Goal: Entertainment & Leisure: Consume media (video, audio)

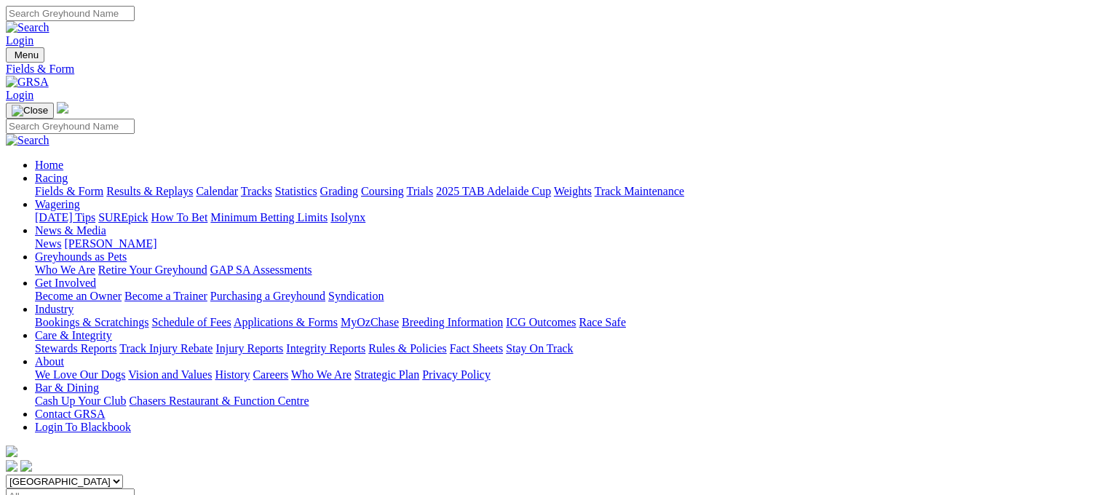
select select "QLD"
click at [98, 475] on select "South Australia New South Wales Northern Territory Queensland Tasmania Victoria…" at bounding box center [64, 482] width 117 height 14
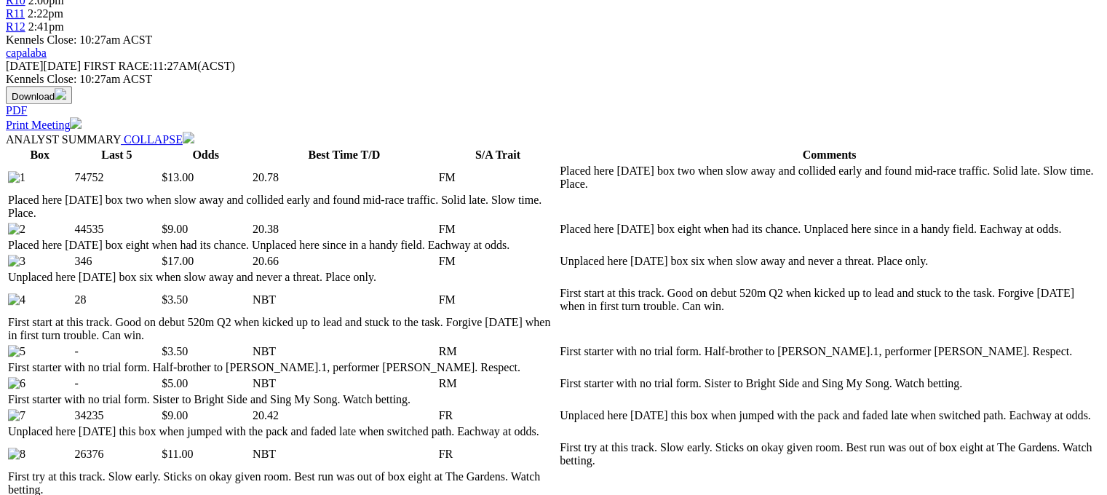
scroll to position [655, 0]
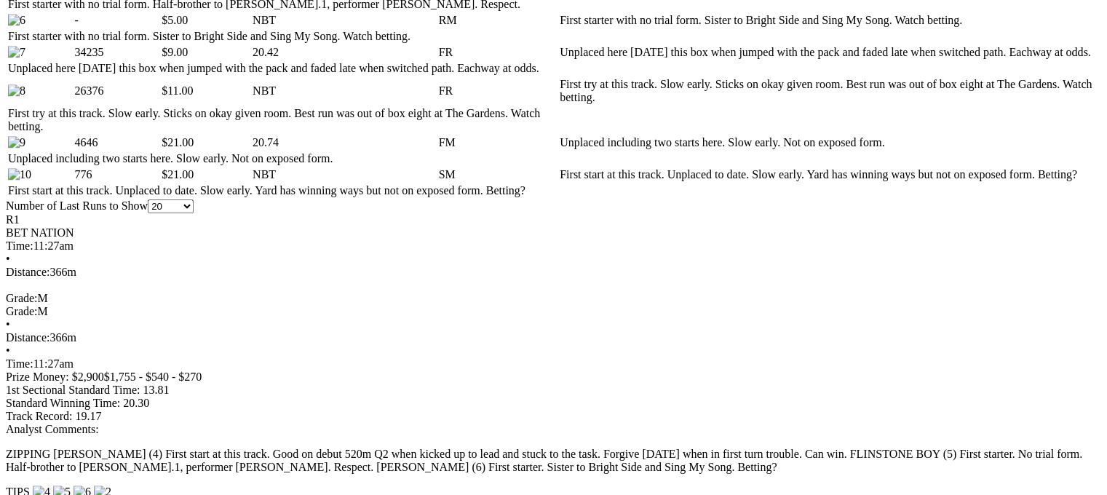
scroll to position [1019, 0]
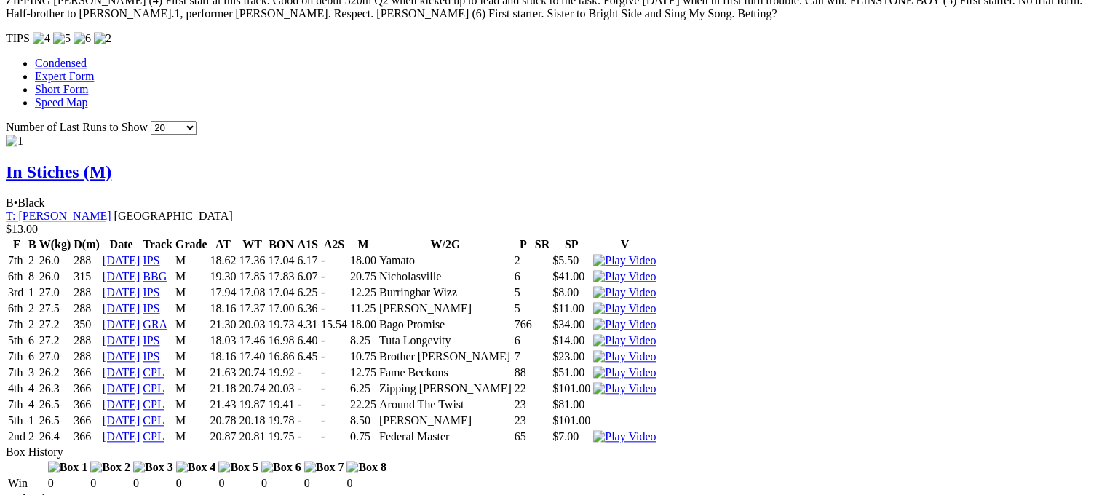
scroll to position [1529, 0]
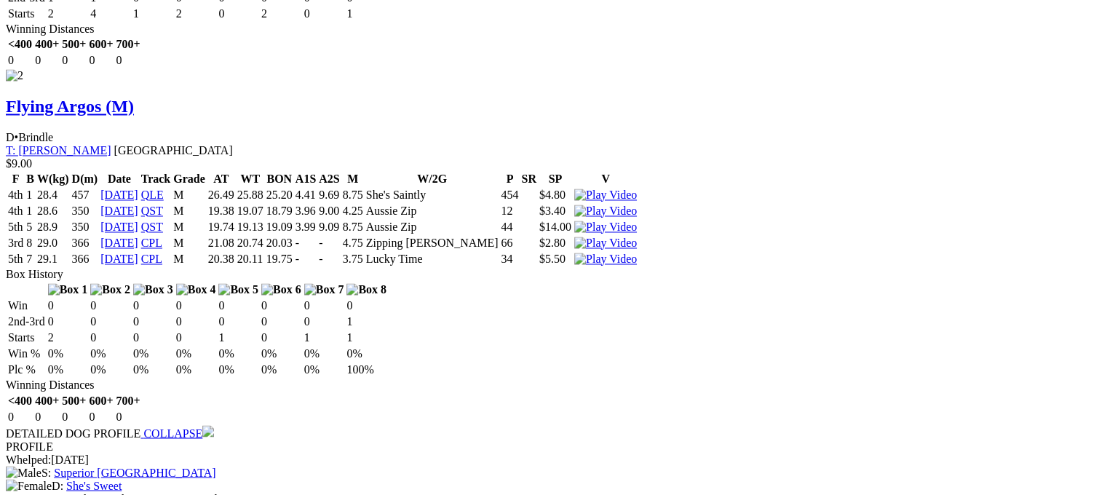
scroll to position [2403, 0]
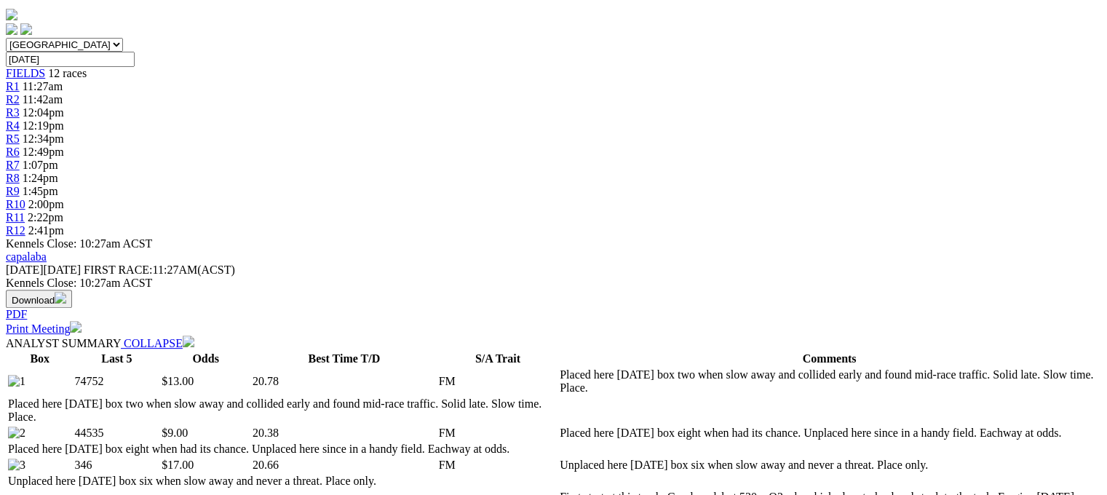
scroll to position [73, 0]
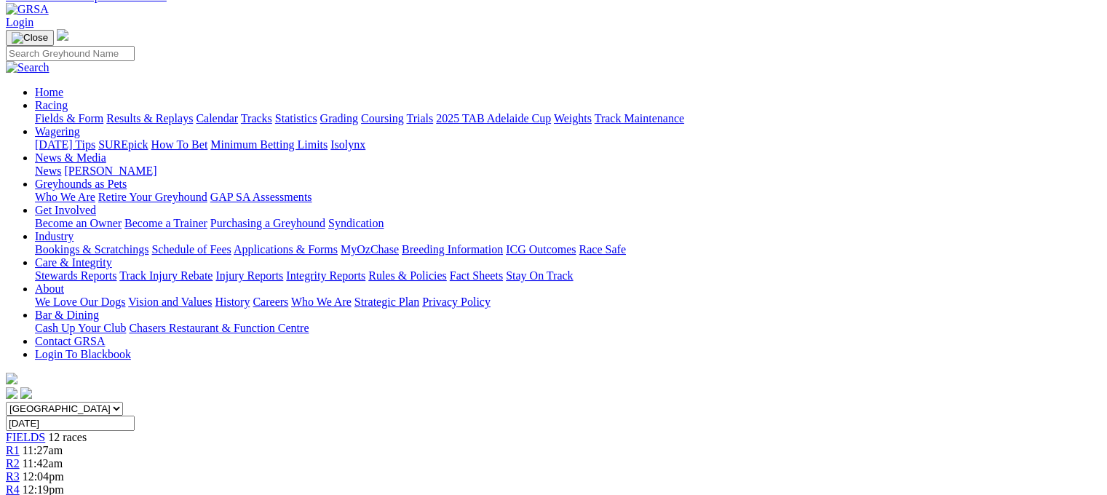
click at [274, 457] on div "R2 11:42am" at bounding box center [554, 463] width 1096 height 13
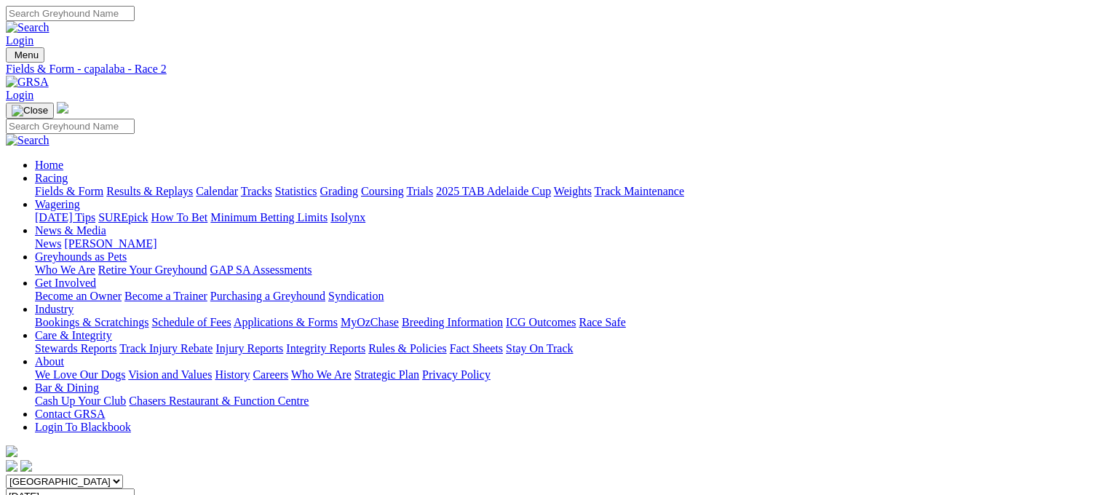
scroll to position [801, 0]
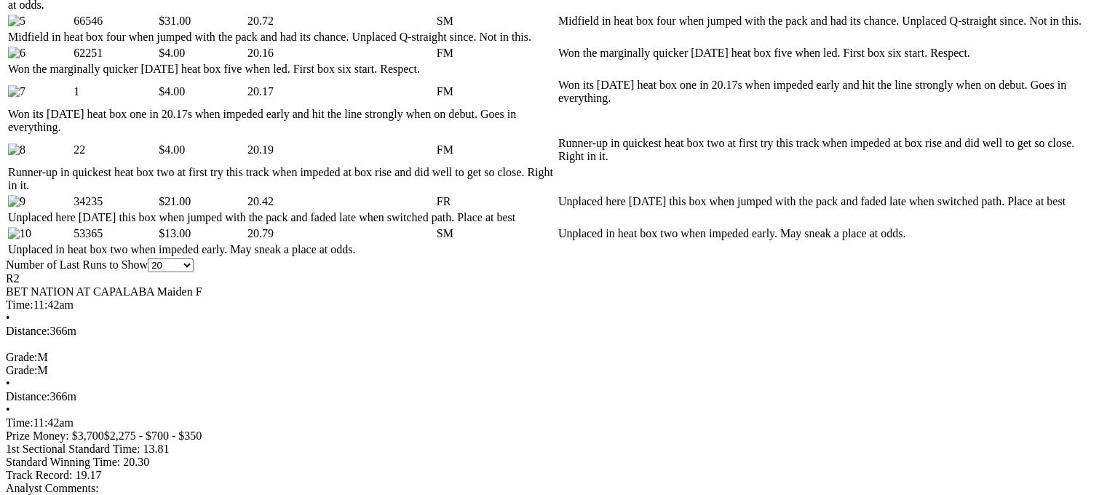
scroll to position [946, 0]
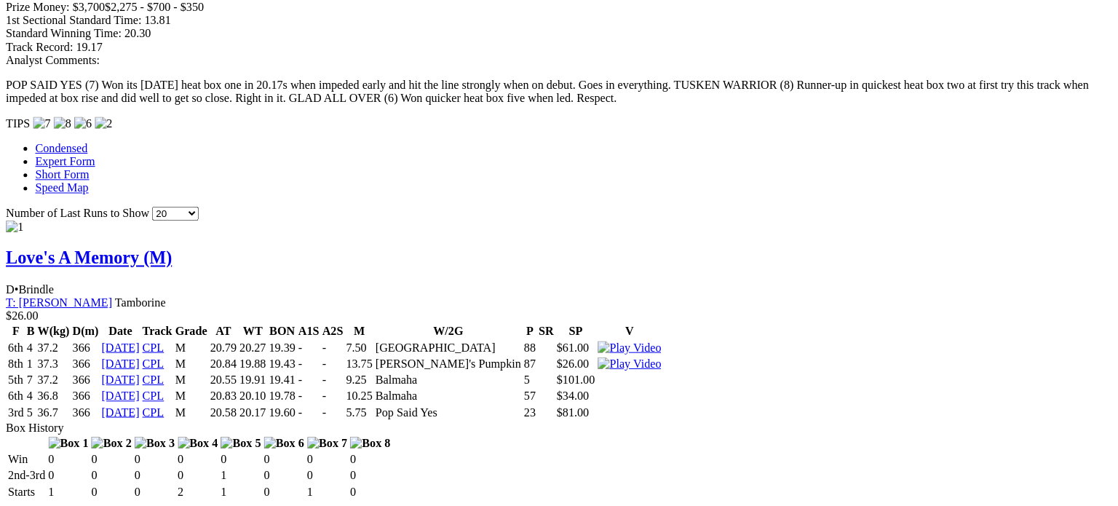
scroll to position [1529, 0]
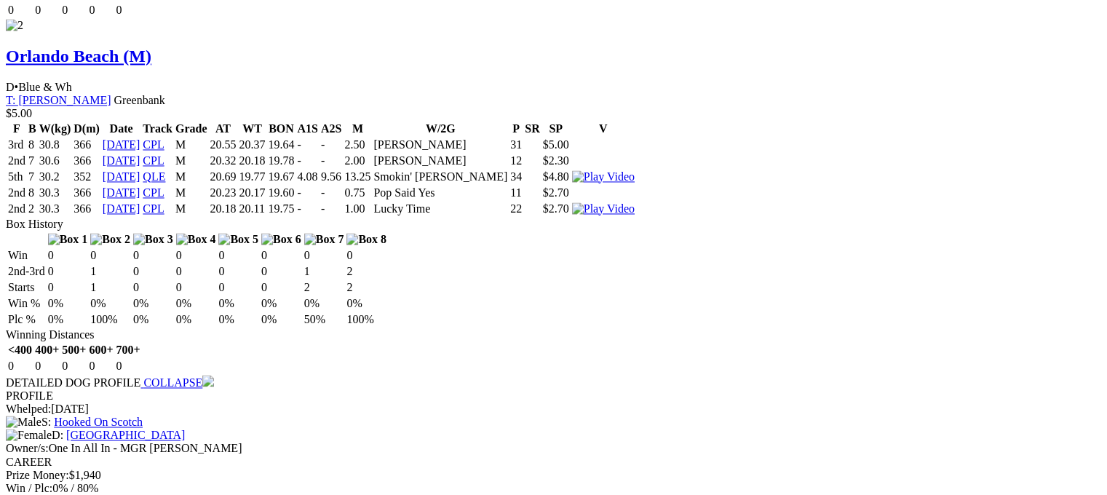
scroll to position [2330, 0]
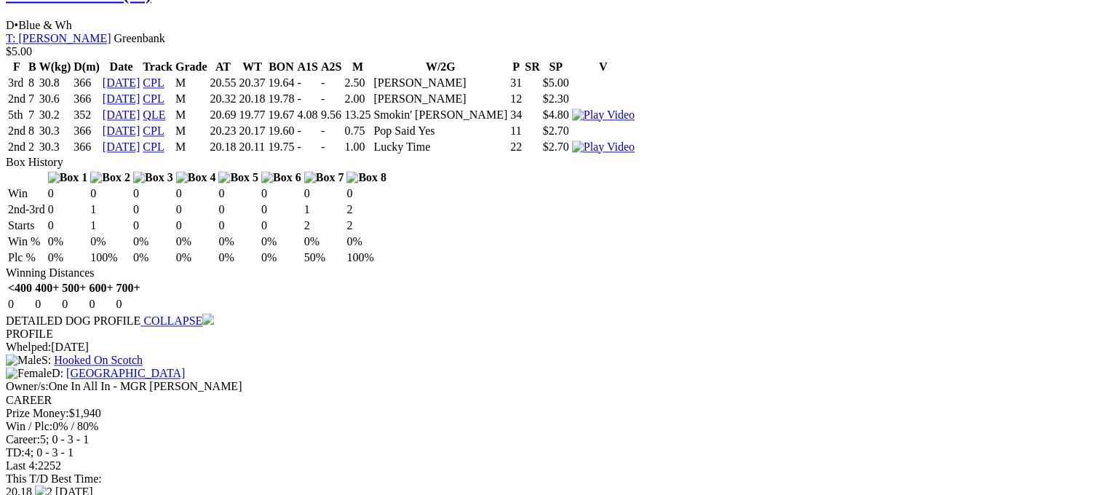
scroll to position [2403, 0]
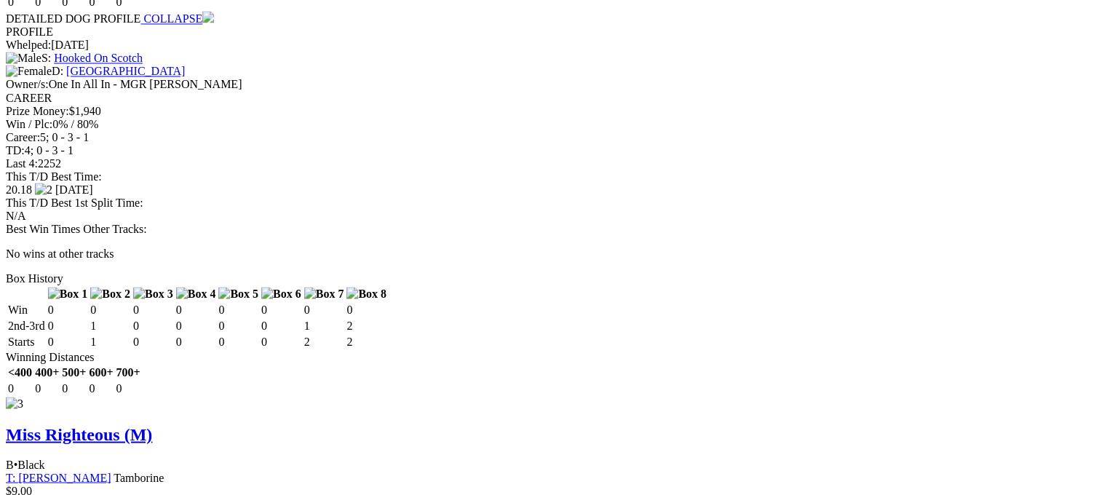
scroll to position [2694, 0]
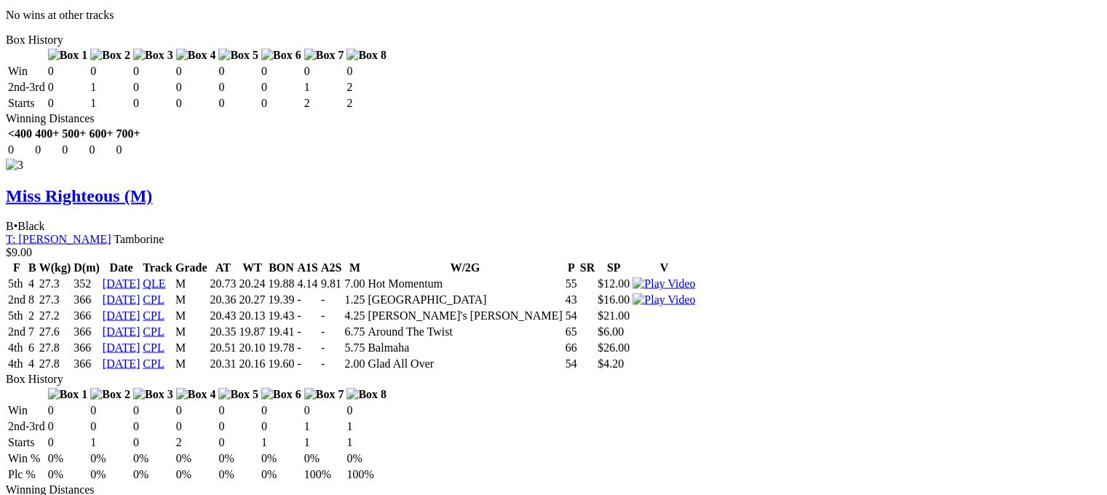
scroll to position [2912, 0]
